Goal: Information Seeking & Learning: Check status

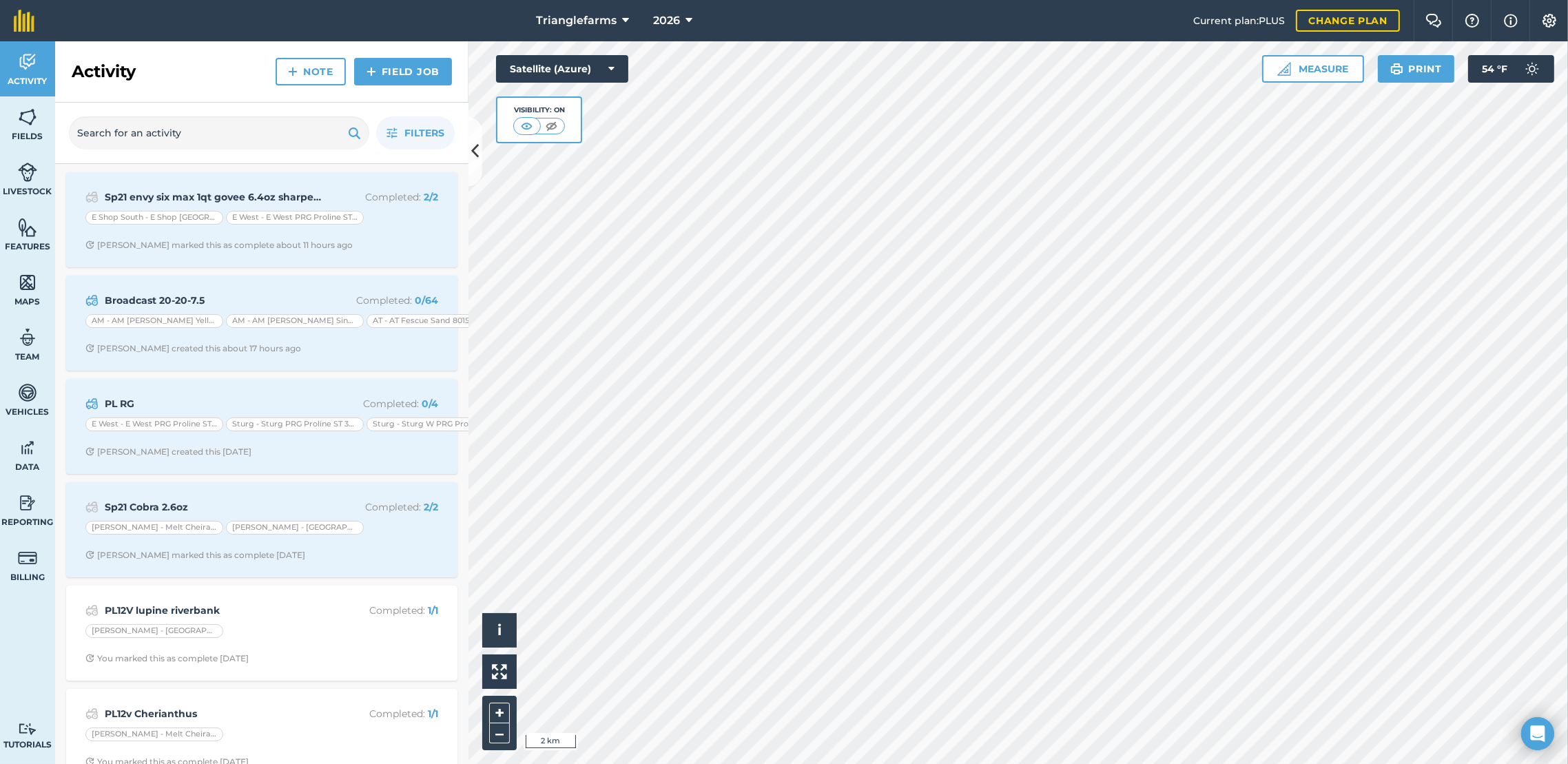
scroll to position [355, 0]
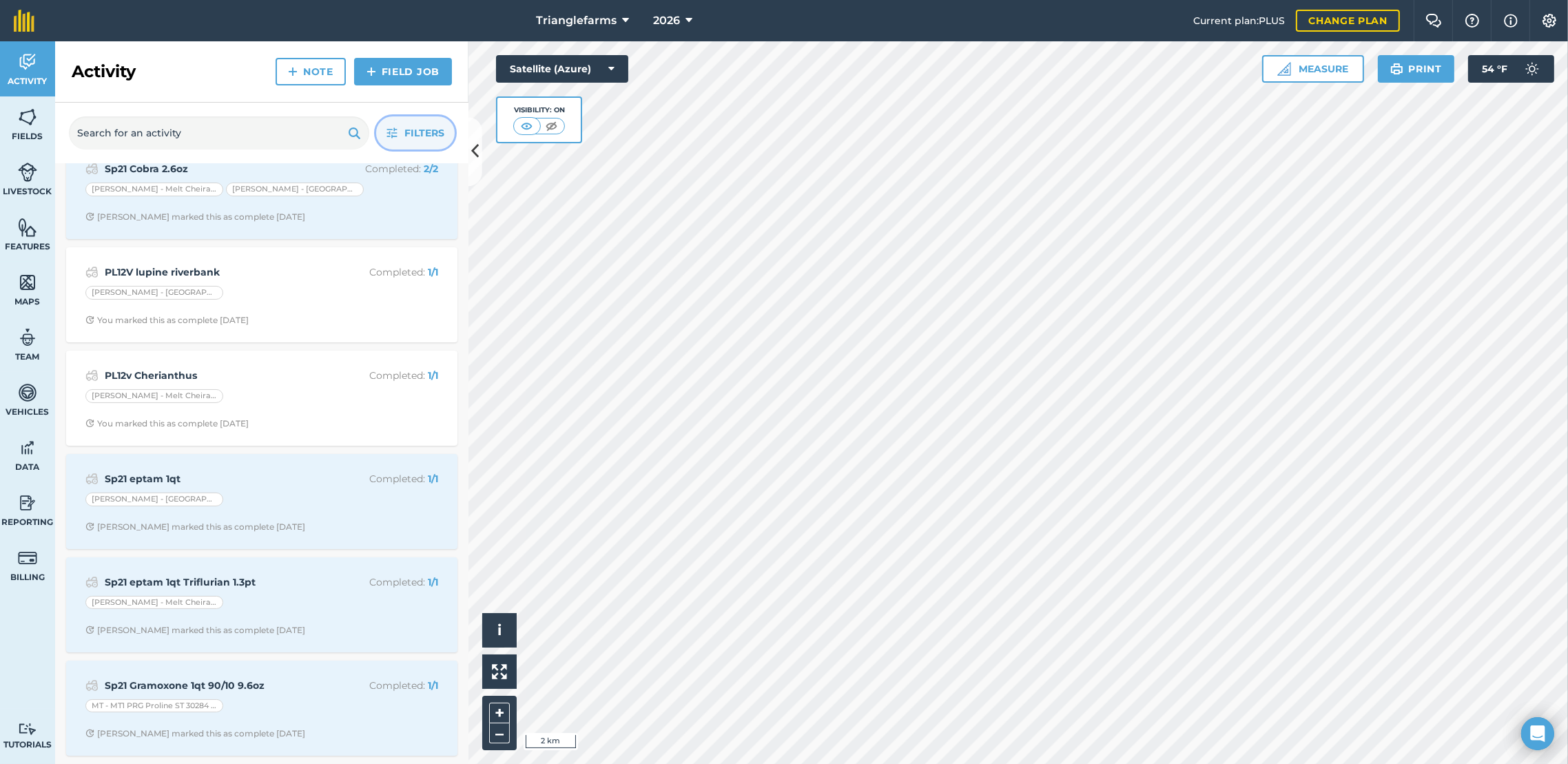
click at [405, 135] on span "Filters" at bounding box center [424, 133] width 40 height 16
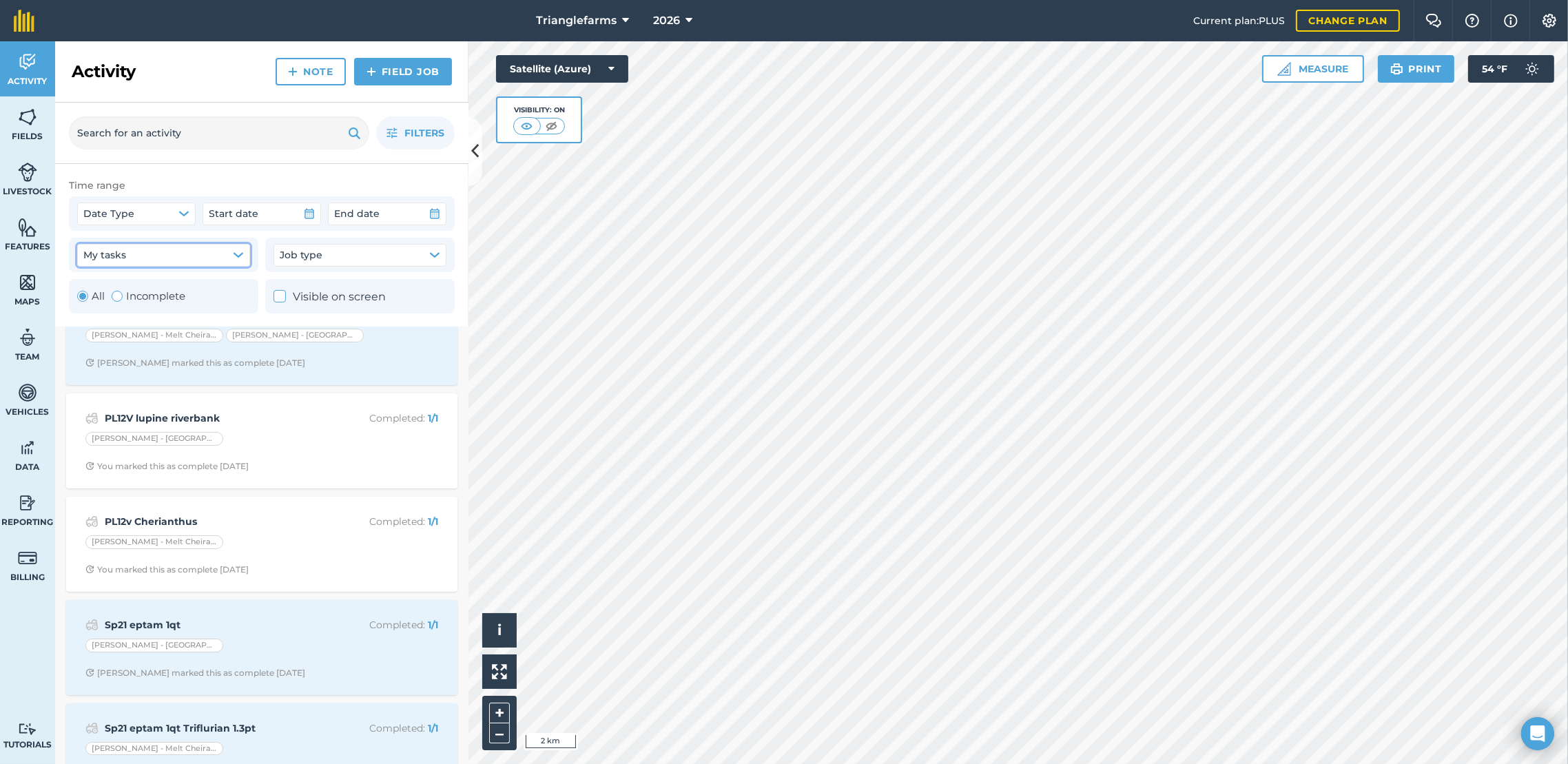
click at [239, 251] on icon "button" at bounding box center [238, 254] width 11 height 11
click at [235, 257] on icon "button" at bounding box center [238, 254] width 11 height 11
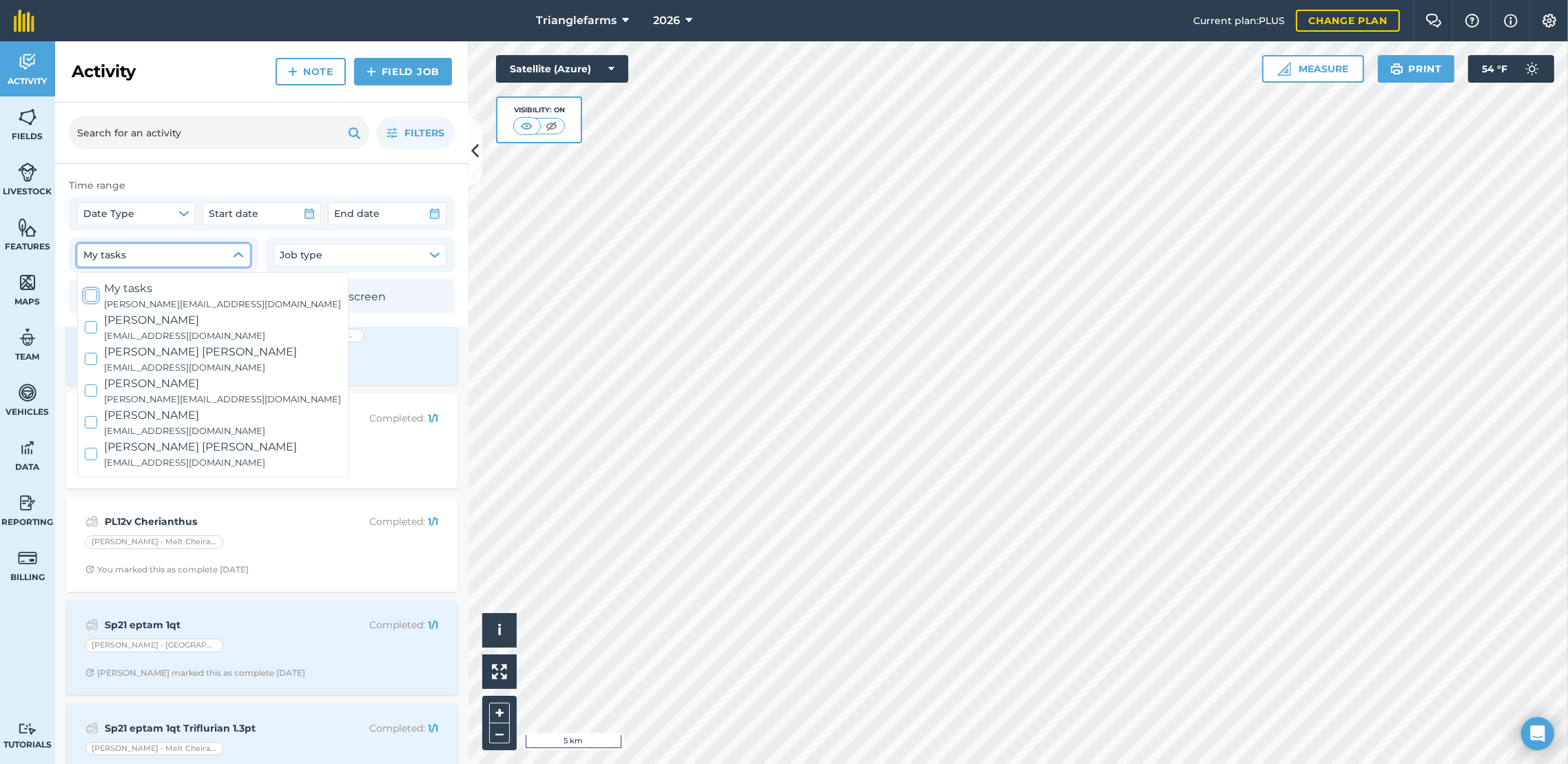
click at [89, 300] on div at bounding box center [91, 296] width 12 height 12
checkbox input "true"
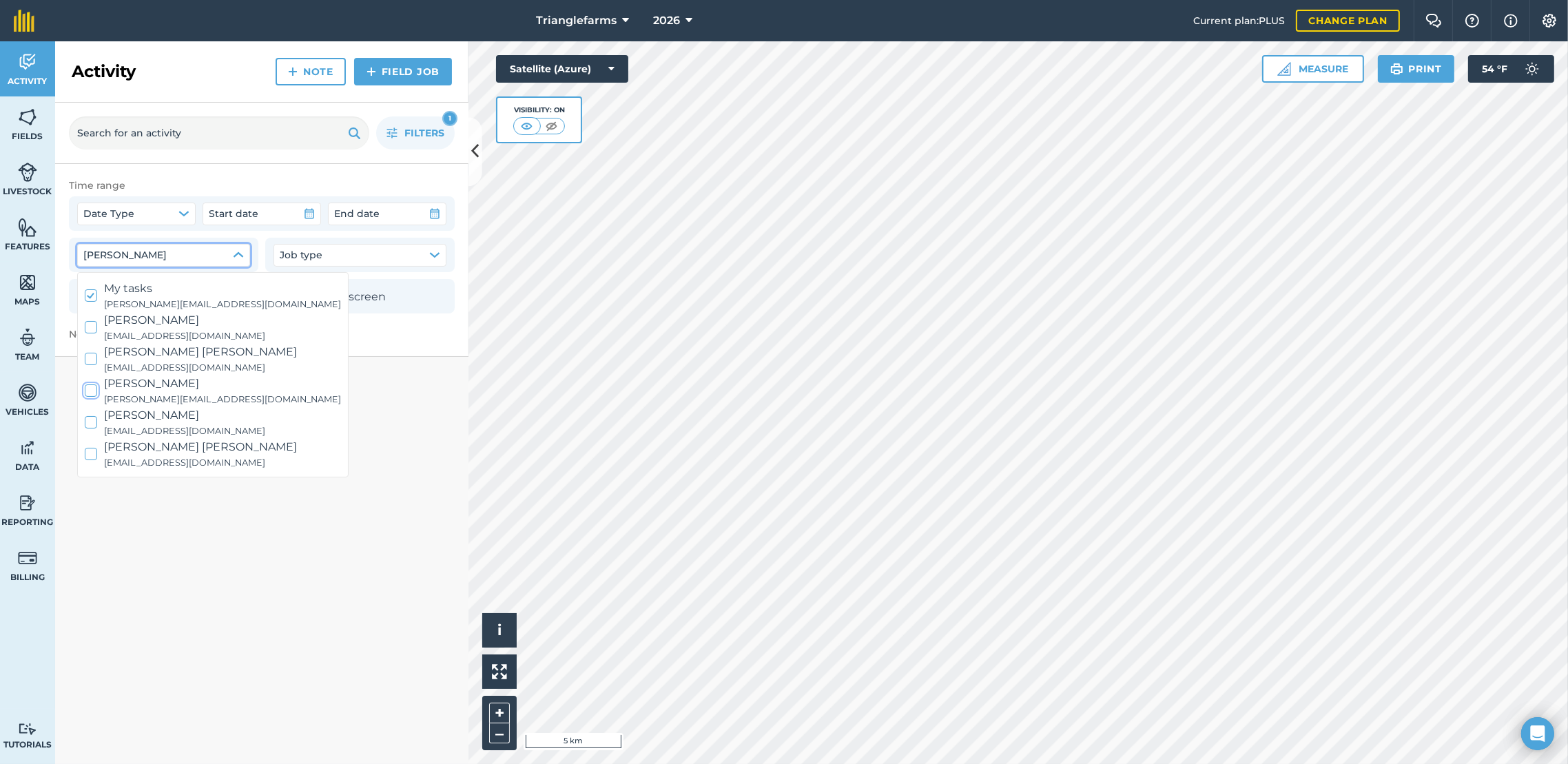
click at [91, 386] on icon at bounding box center [91, 391] width 9 height 9
checkbox input "true"
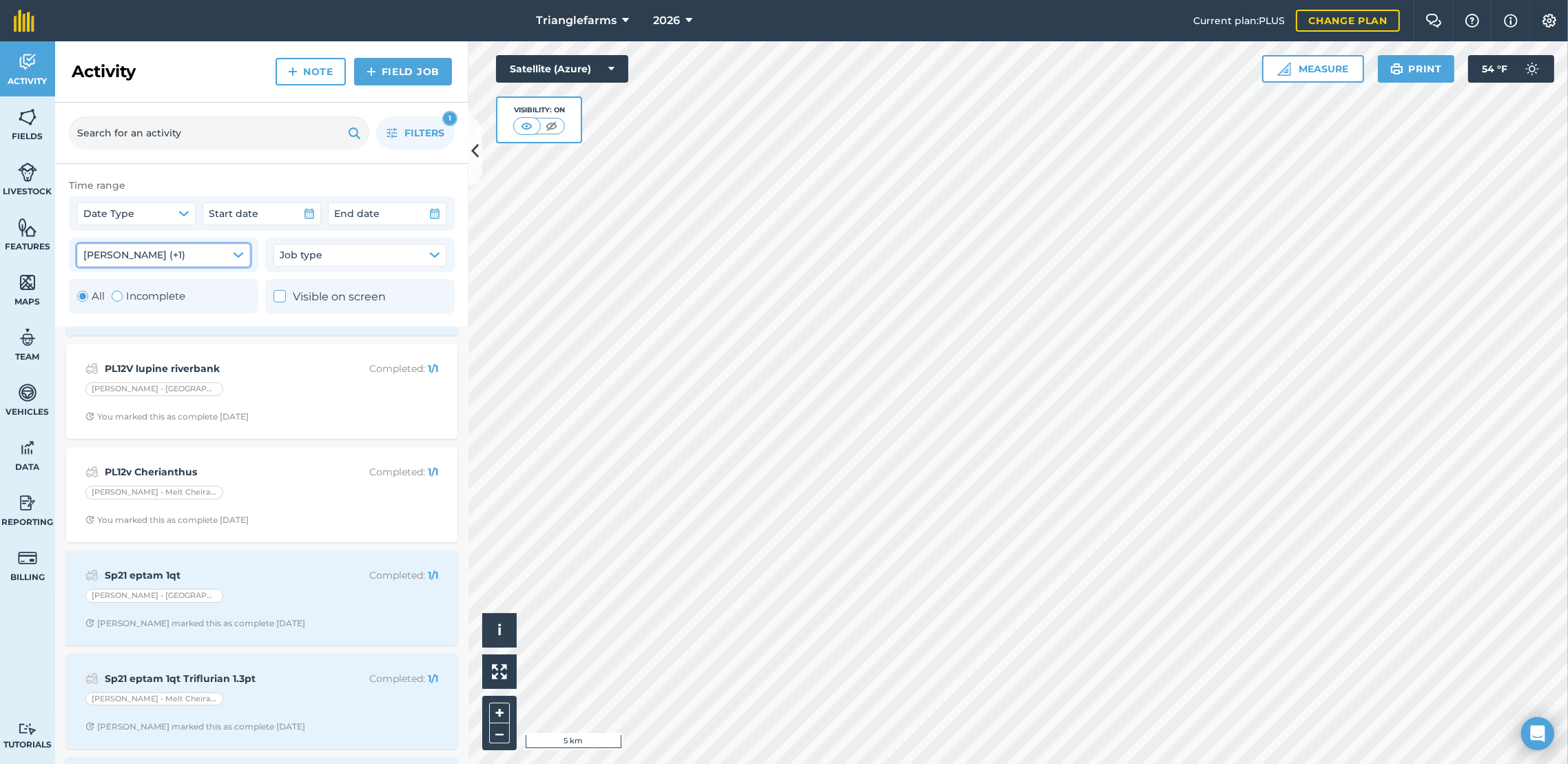
scroll to position [519, 0]
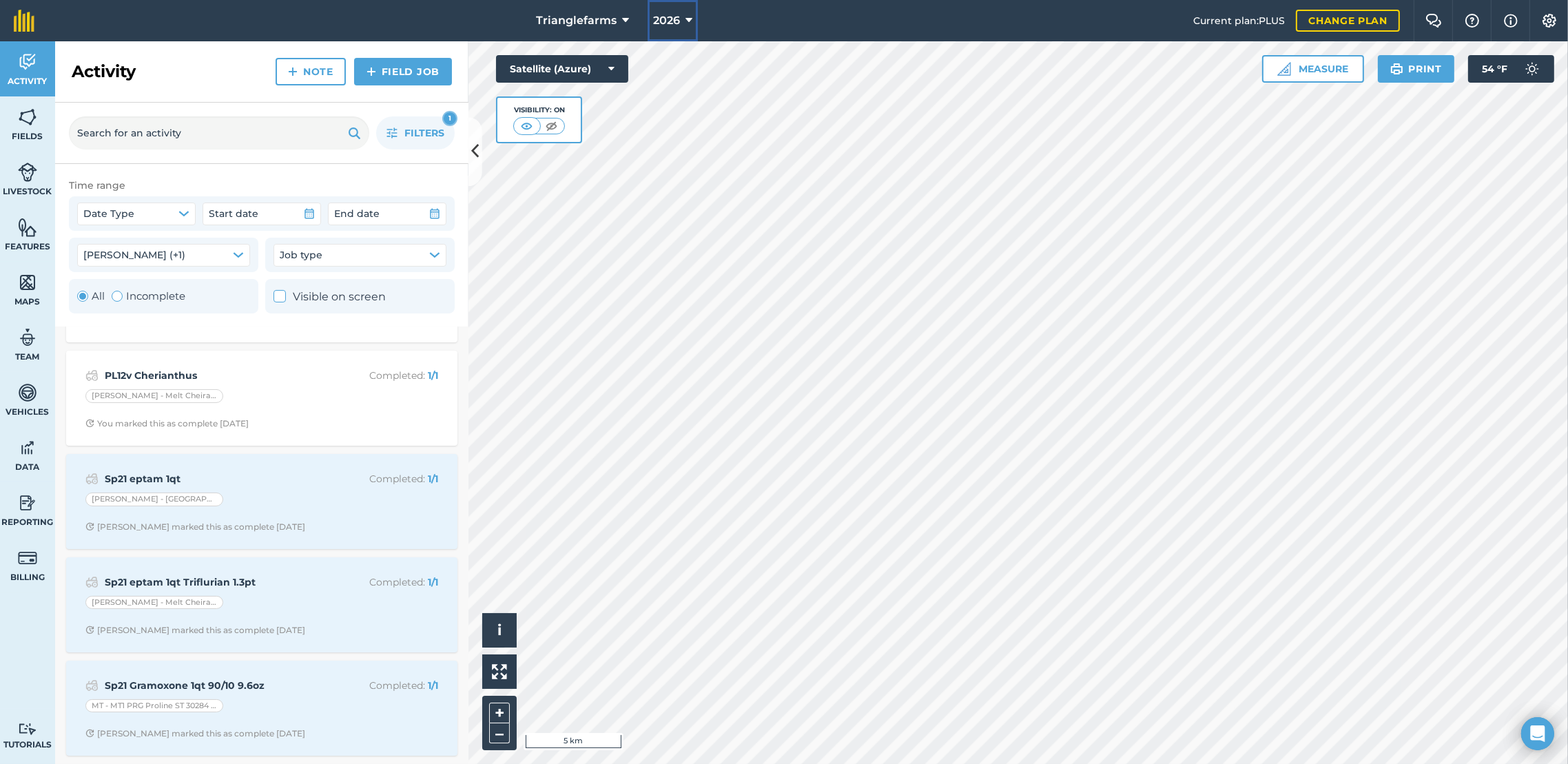
click at [694, 17] on button "2026" at bounding box center [672, 21] width 50 height 41
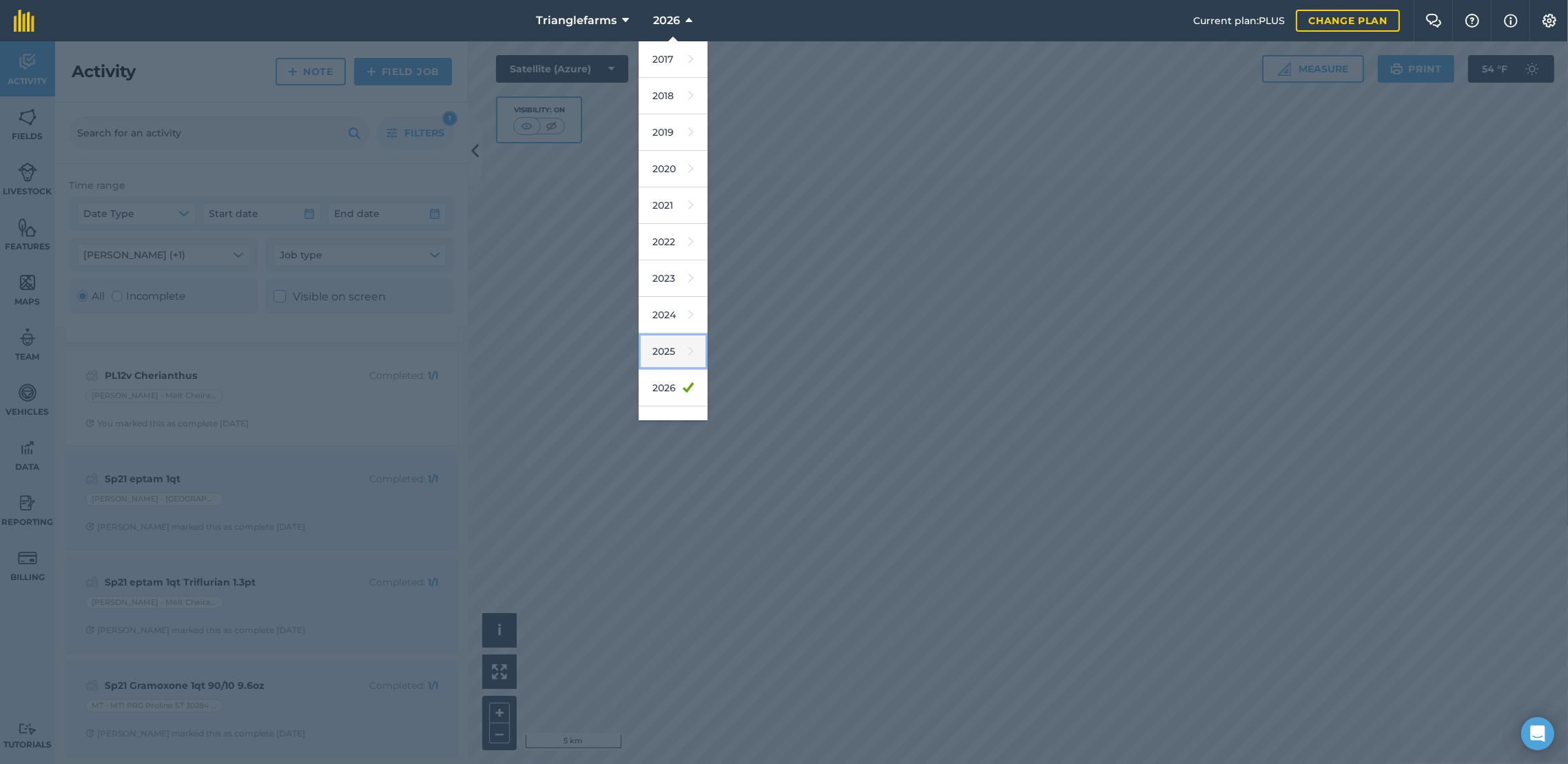
click at [673, 354] on link "2025" at bounding box center [673, 352] width 69 height 36
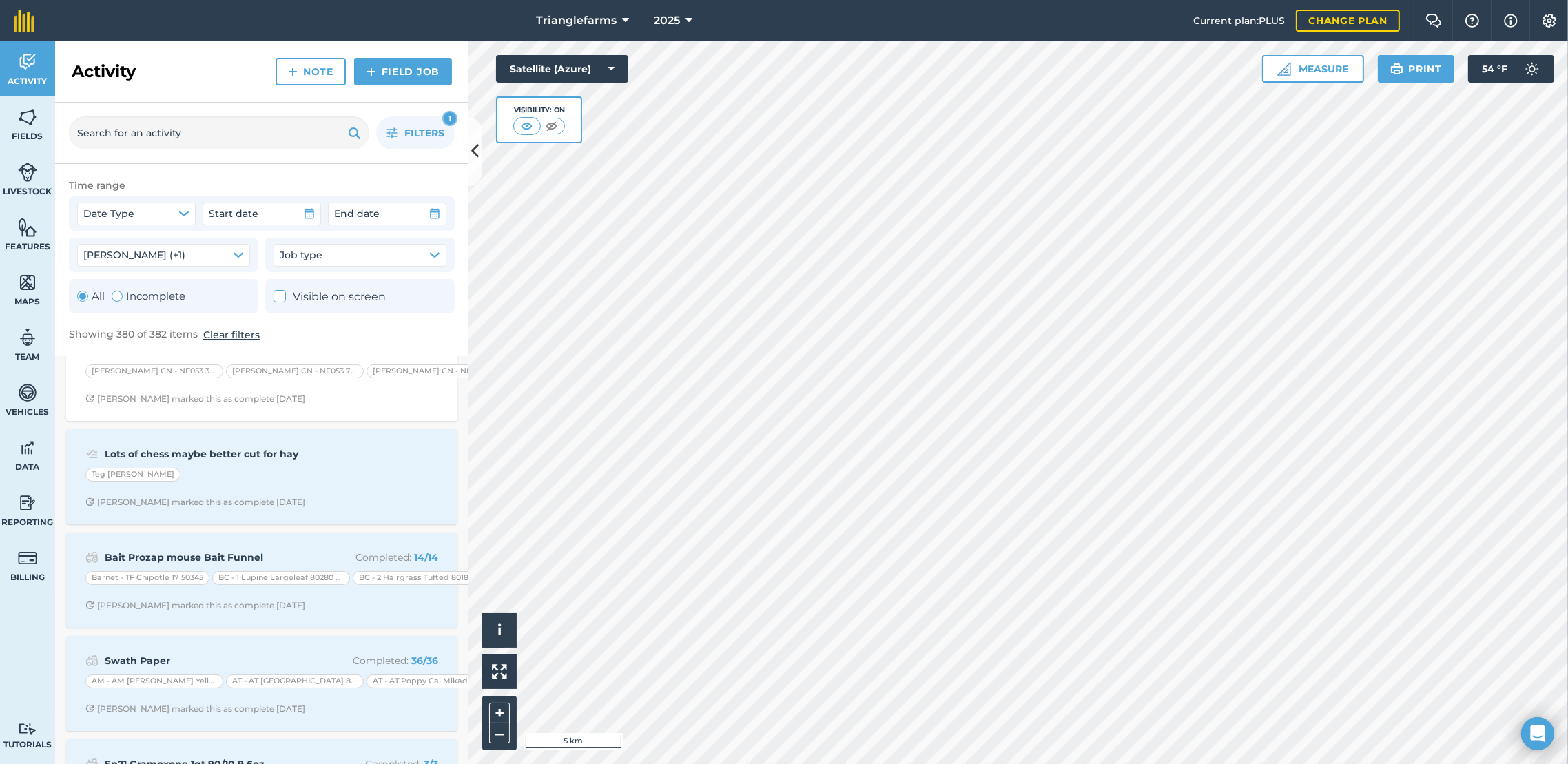
scroll to position [0, 0]
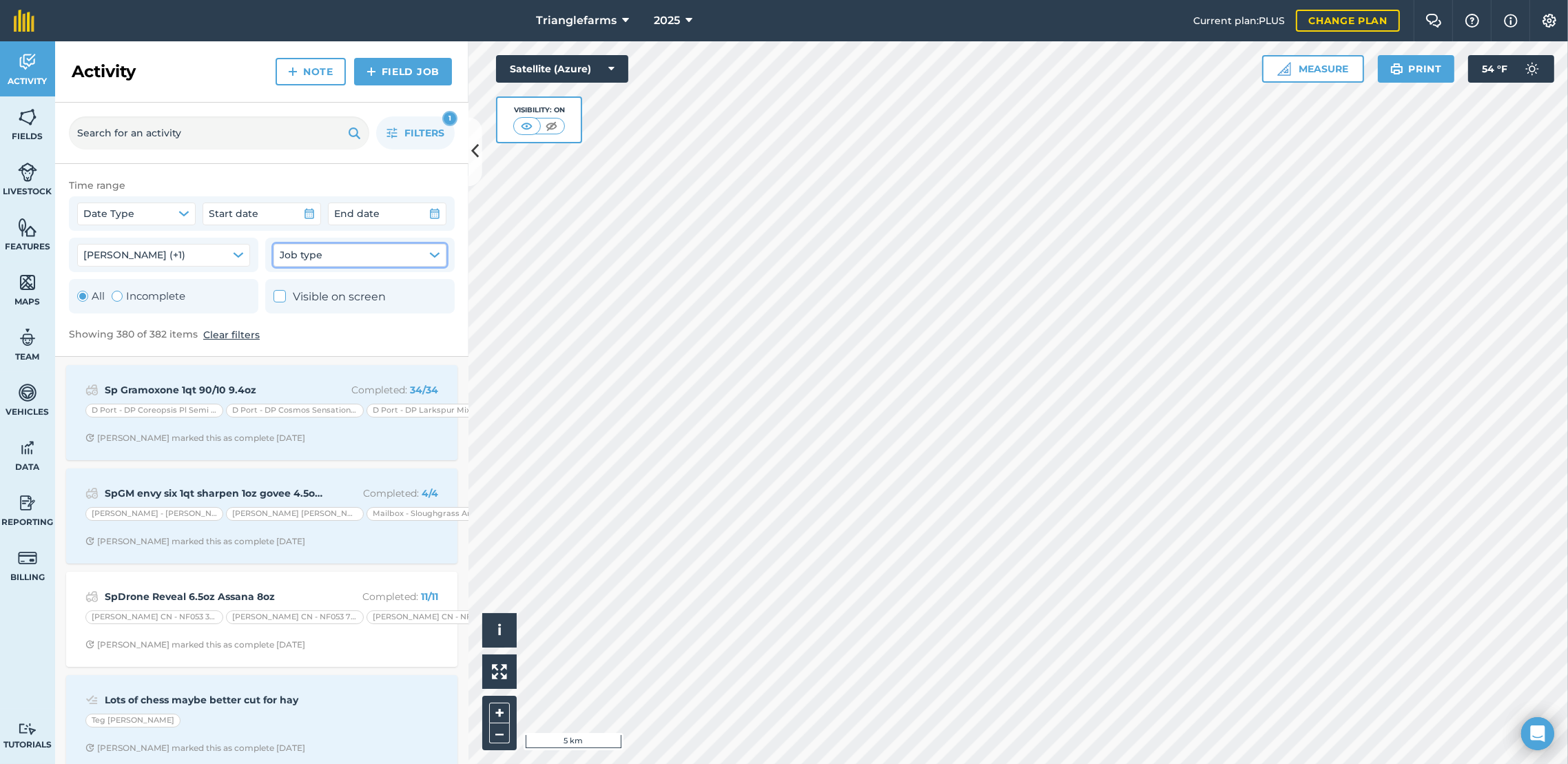
click at [436, 256] on icon "button" at bounding box center [434, 254] width 9 height 4
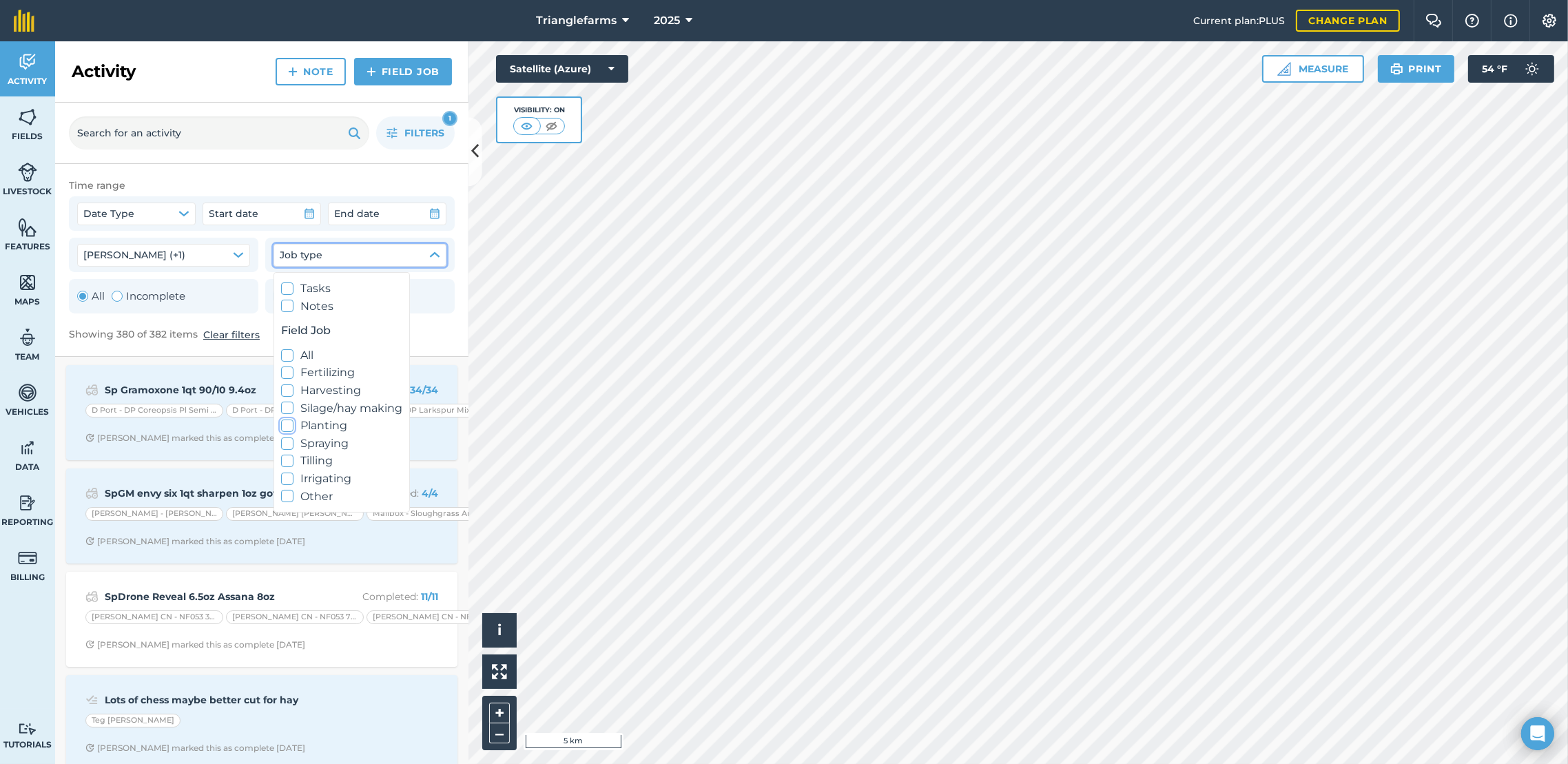
click at [284, 425] on icon at bounding box center [288, 426] width 9 height 9
checkbox input "true"
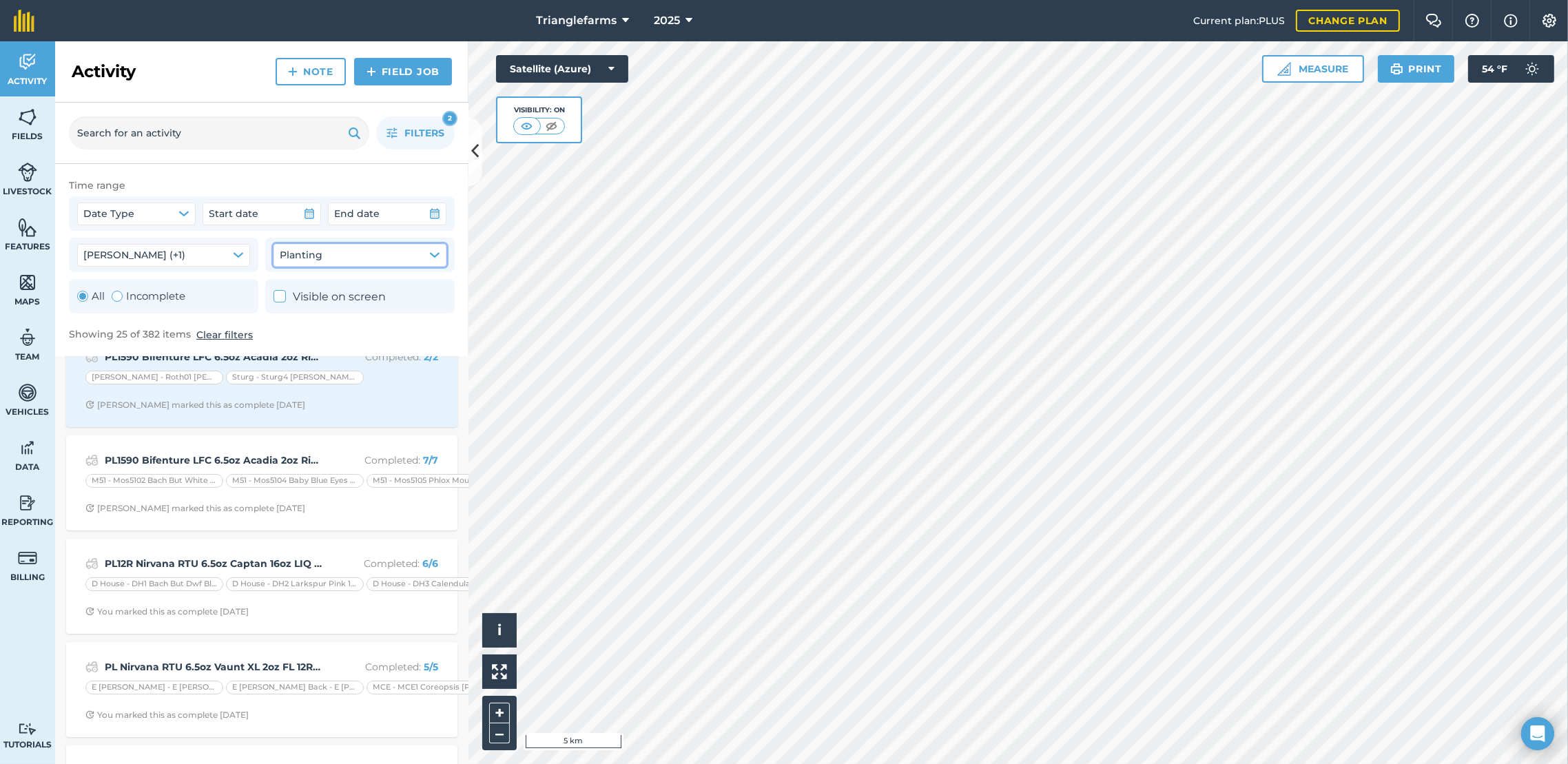
scroll to position [164, 0]
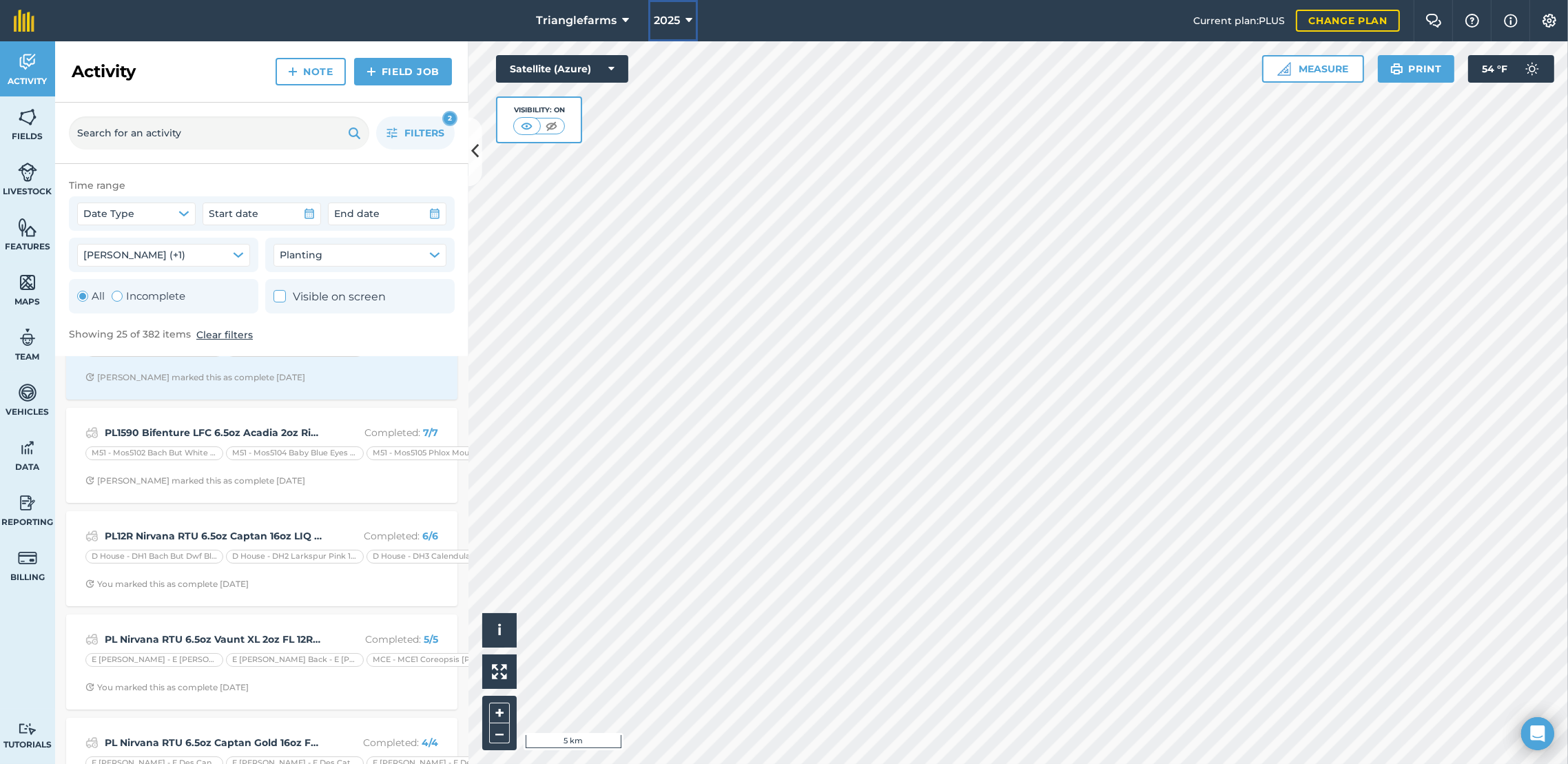
click at [690, 14] on icon at bounding box center [689, 20] width 7 height 16
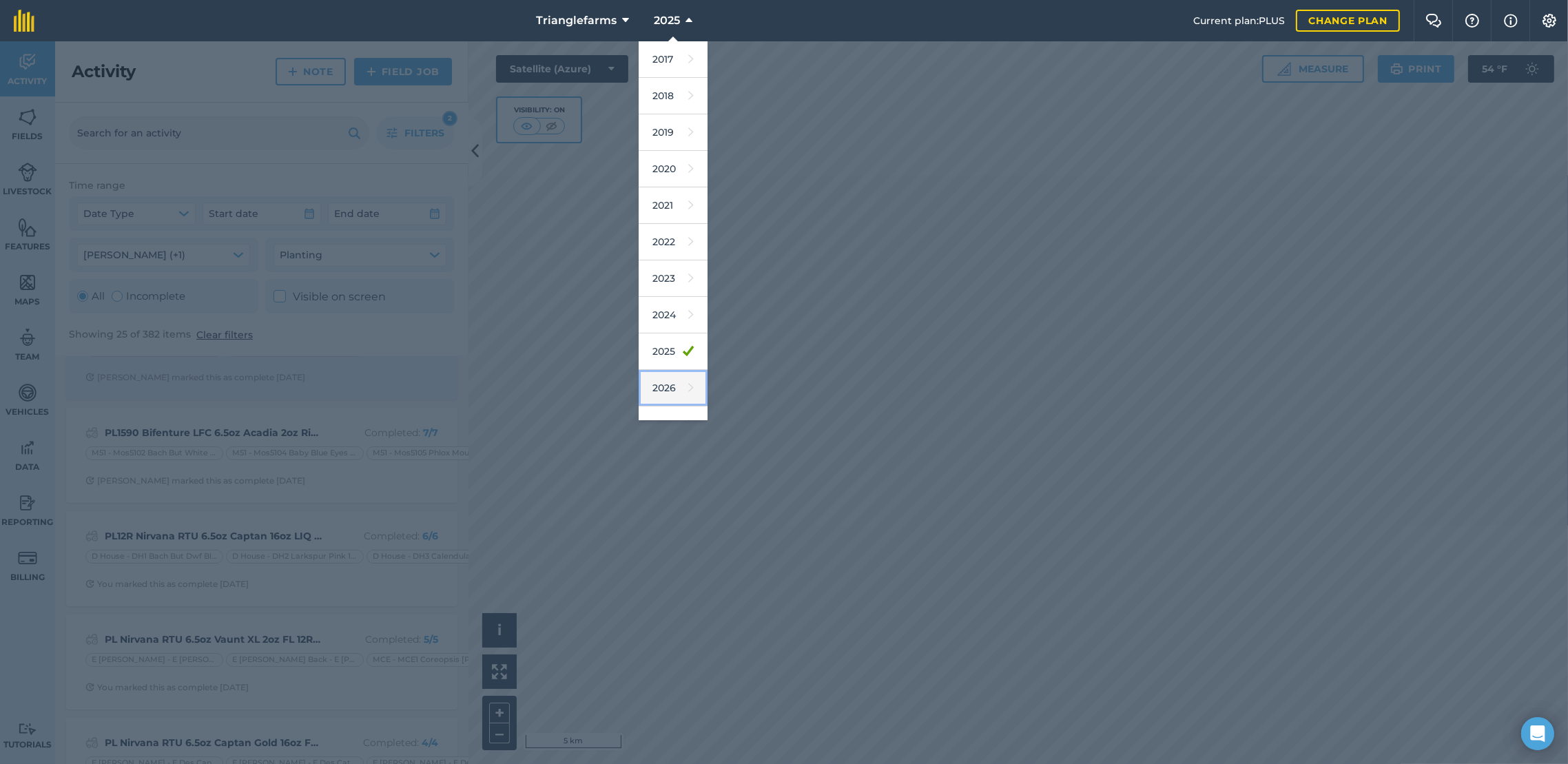
click at [671, 394] on link "2026" at bounding box center [673, 388] width 69 height 36
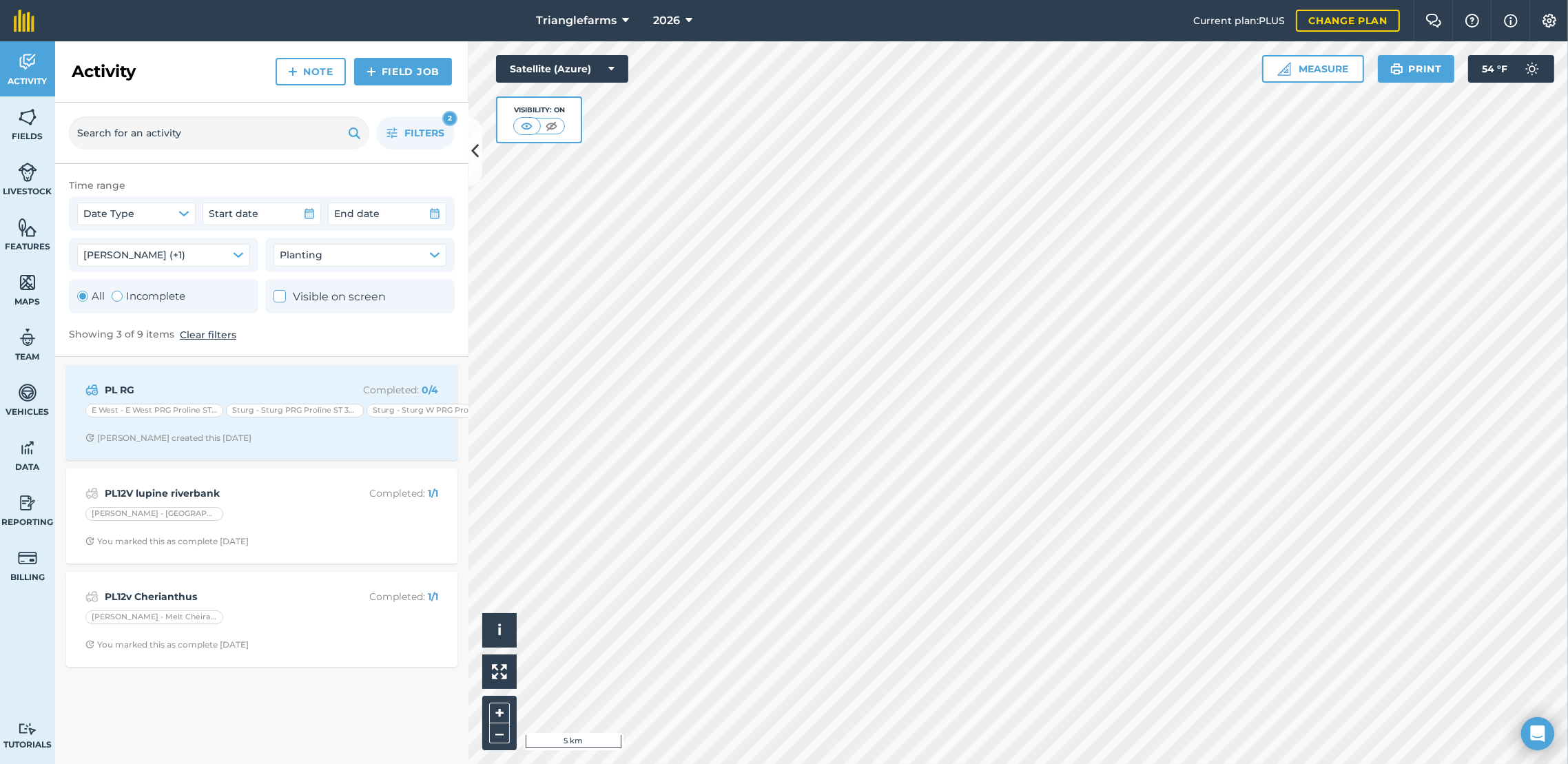
scroll to position [0, 0]
click at [474, 149] on icon at bounding box center [475, 152] width 8 height 24
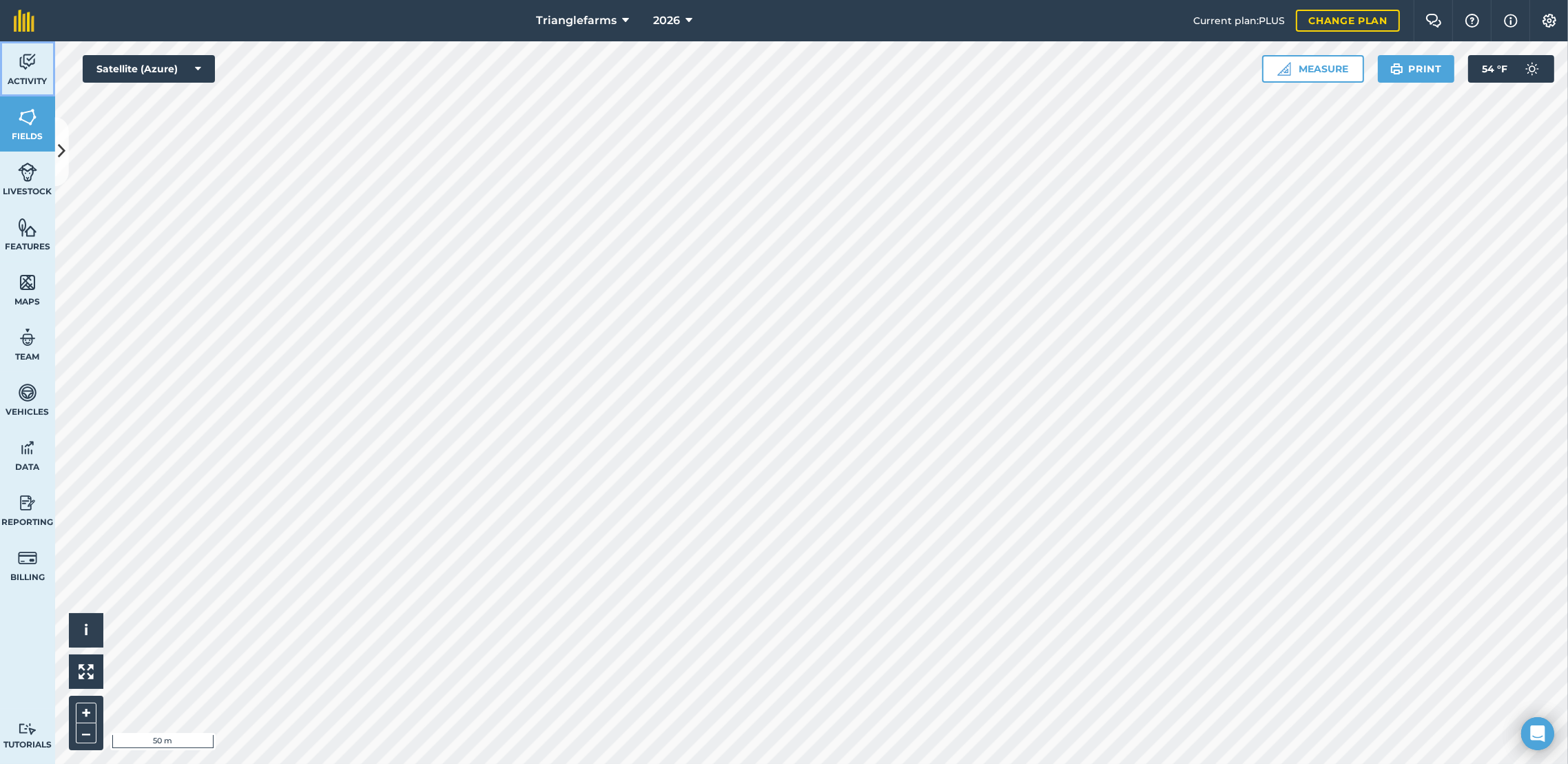
click at [40, 59] on link "Activity" at bounding box center [28, 69] width 55 height 55
click at [27, 67] on img at bounding box center [28, 62] width 19 height 21
click at [28, 289] on img at bounding box center [28, 283] width 19 height 21
click at [28, 65] on img at bounding box center [28, 62] width 19 height 21
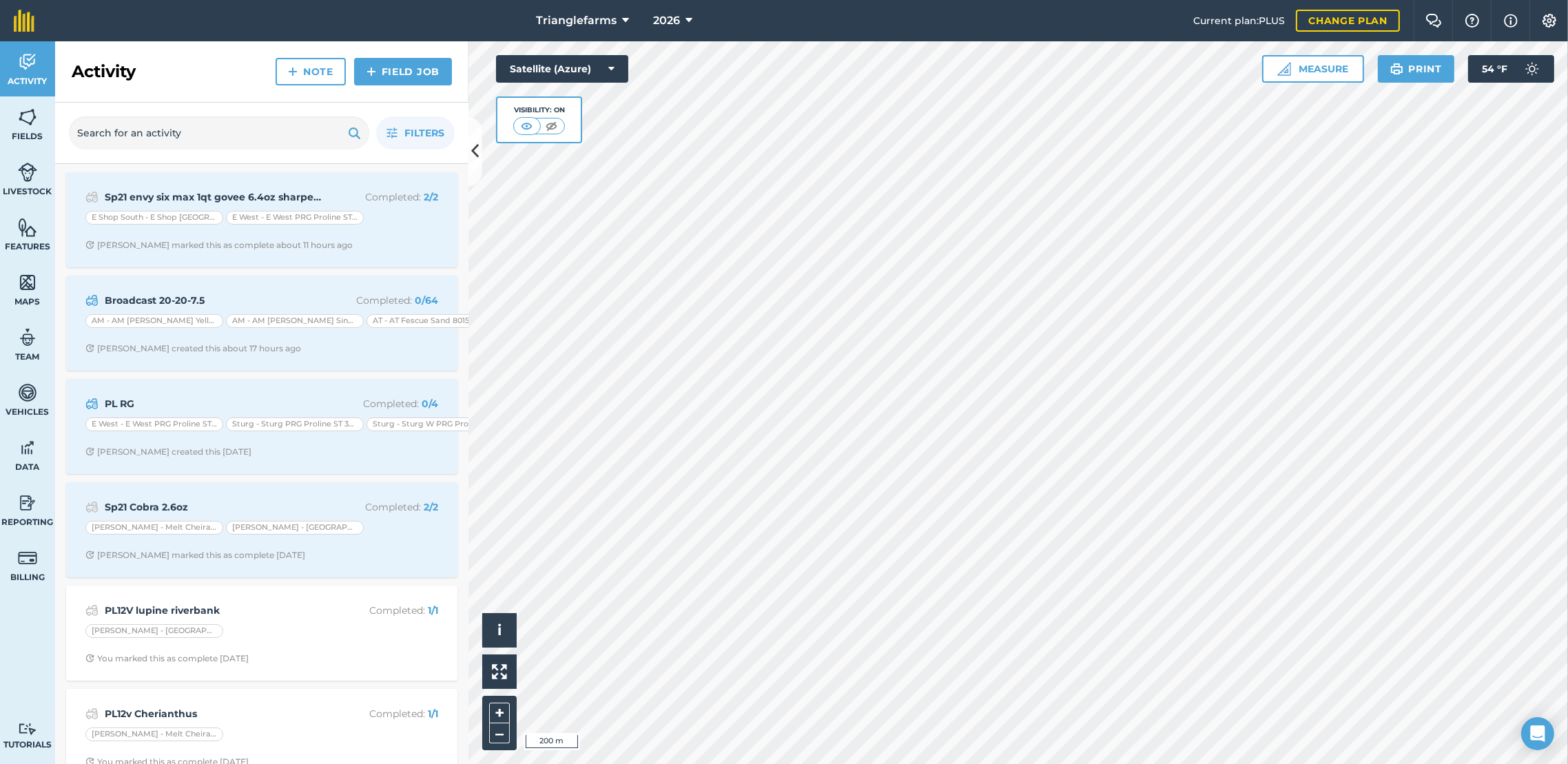
click at [255, 467] on div "Activity Fields Livestock Features Maps Team Vehicles Data Reporting Billing Tu…" at bounding box center [784, 403] width 1568 height 723
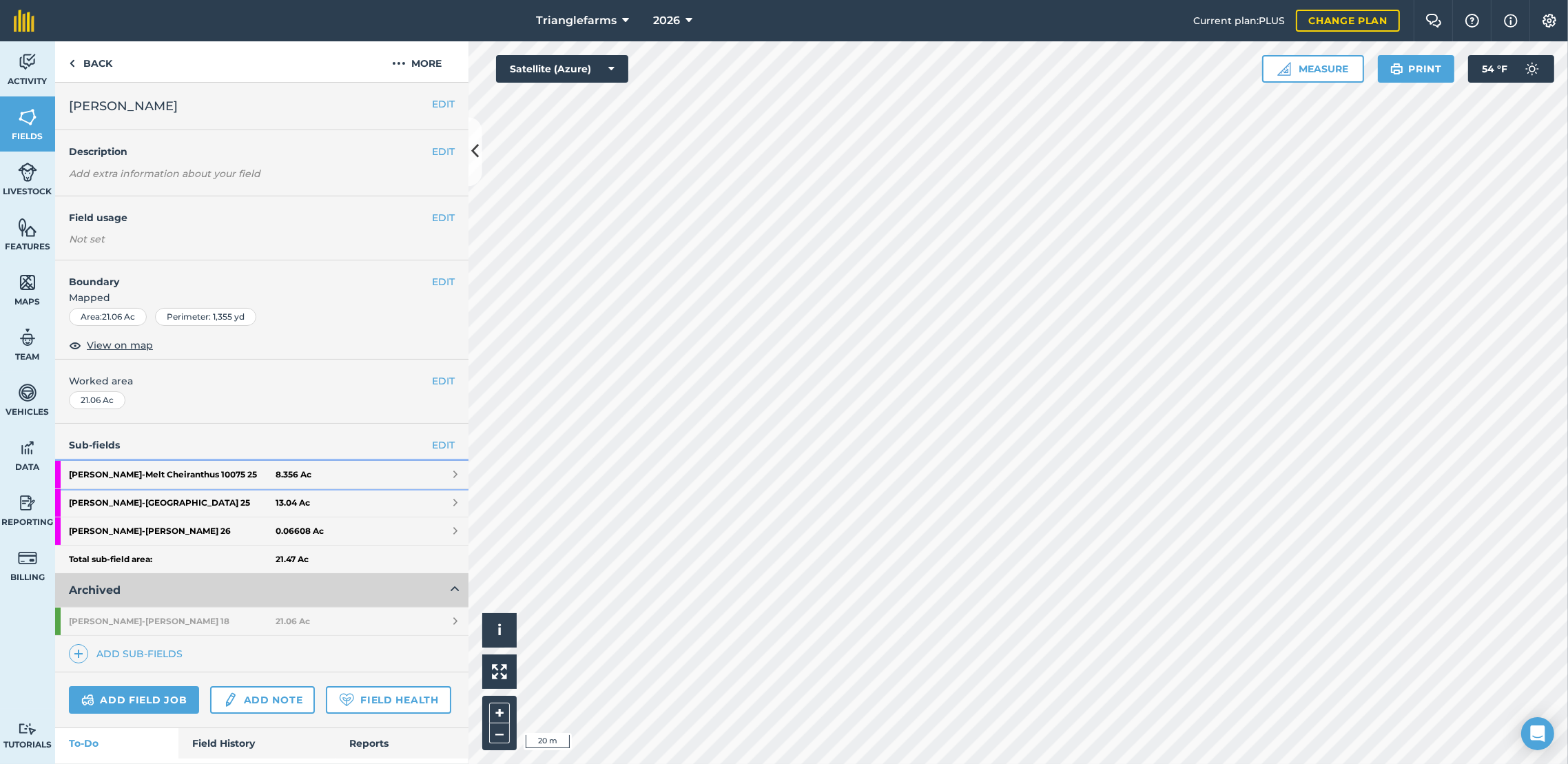
click at [440, 475] on link "Melton - Melt Cheiranthus 10075 25 8.356 Ac" at bounding box center [262, 475] width 414 height 28
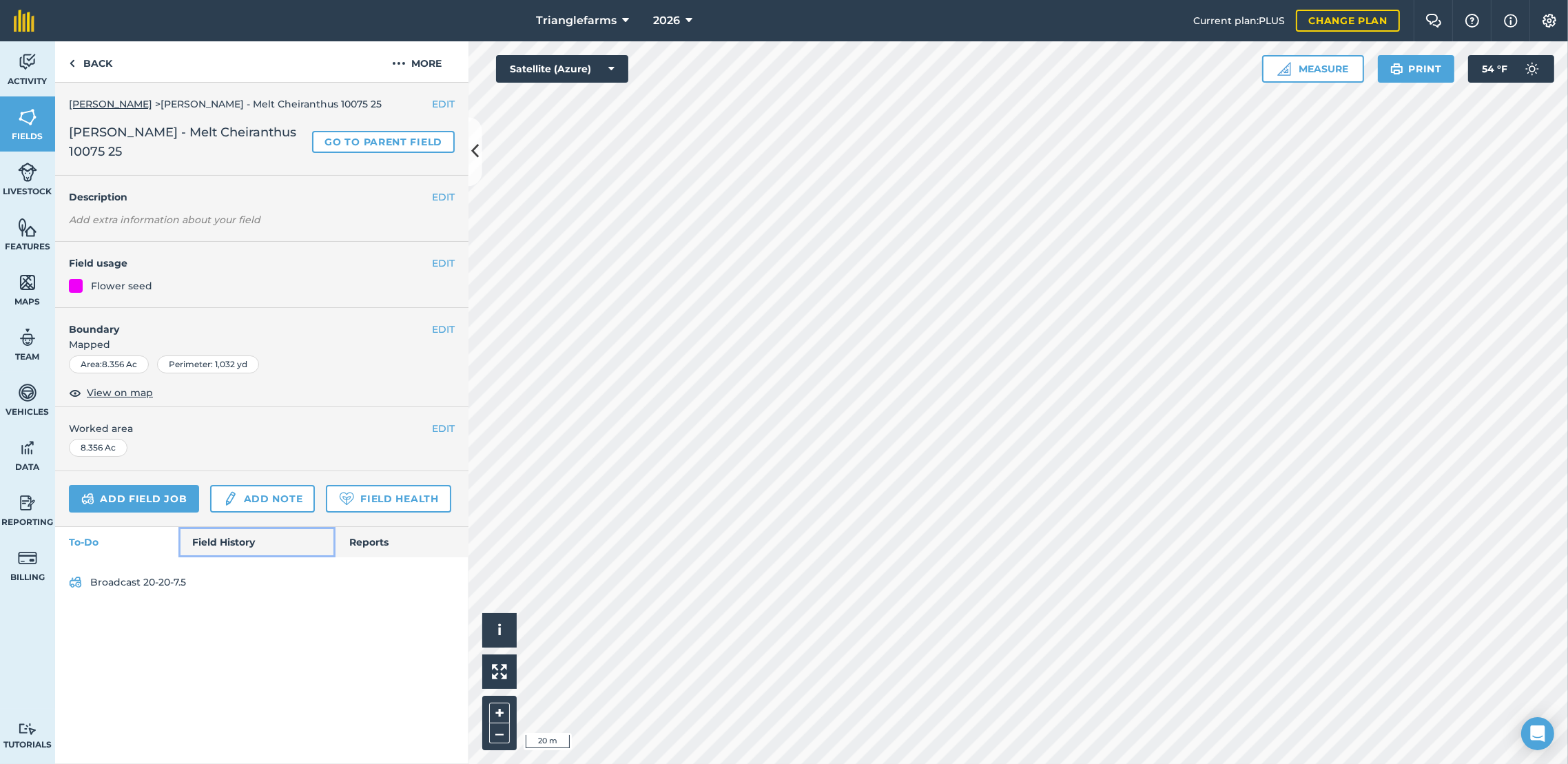
click at [256, 529] on link "Field History" at bounding box center [256, 542] width 156 height 30
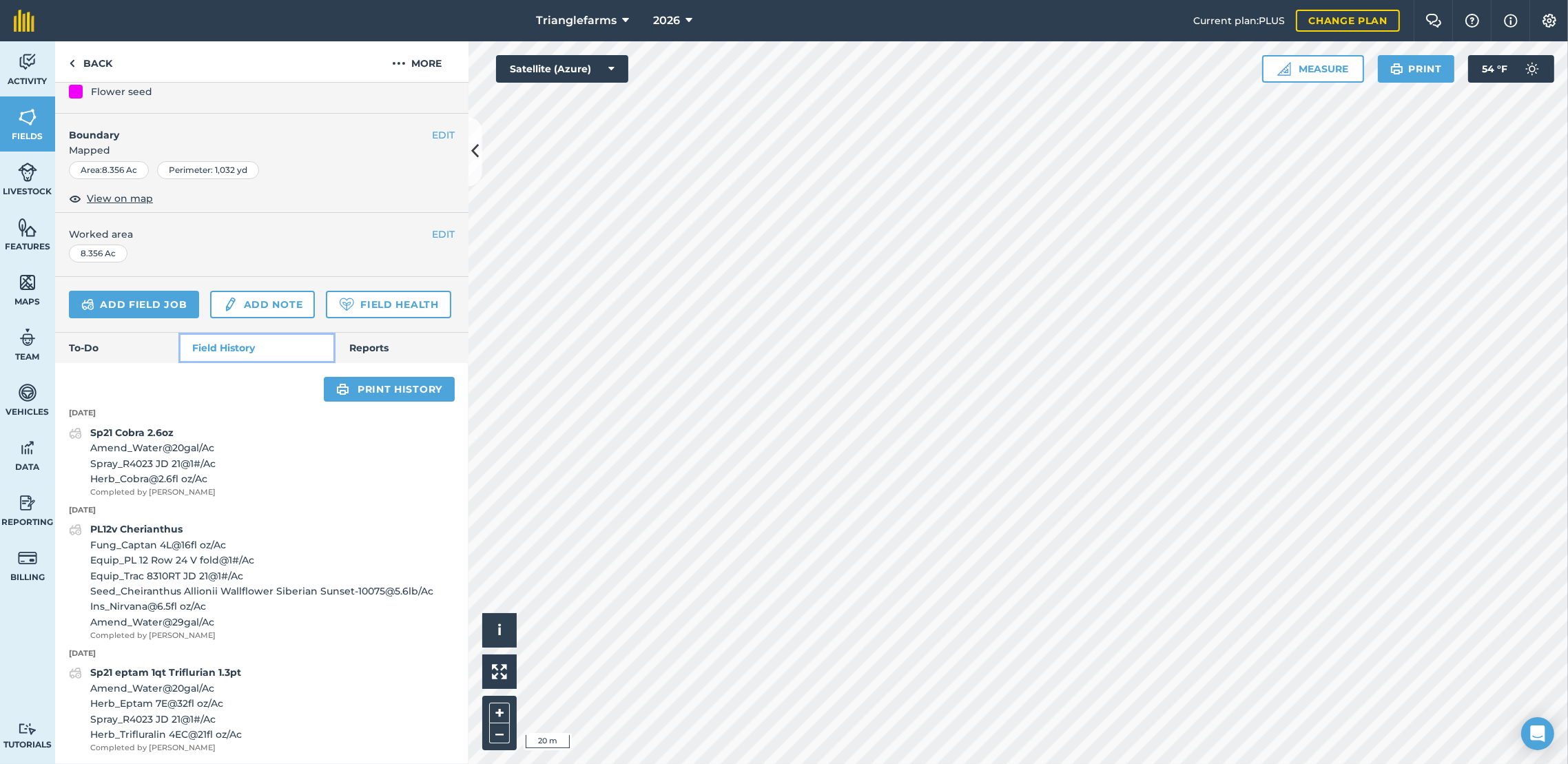
scroll to position [218, 0]
